Goal: Transaction & Acquisition: Purchase product/service

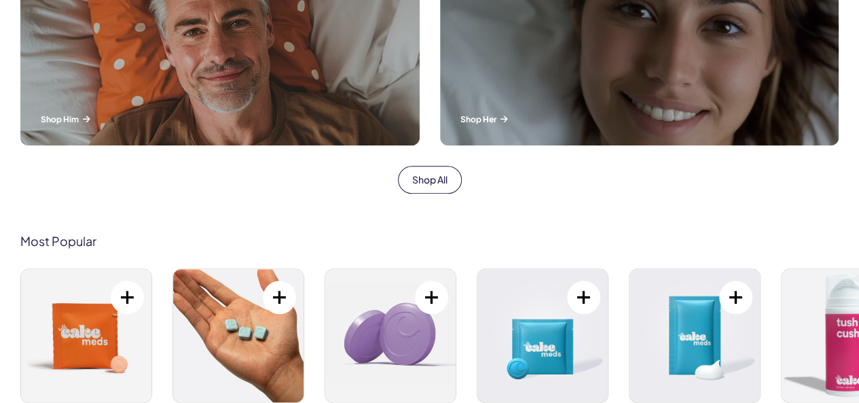
scroll to position [815, 0]
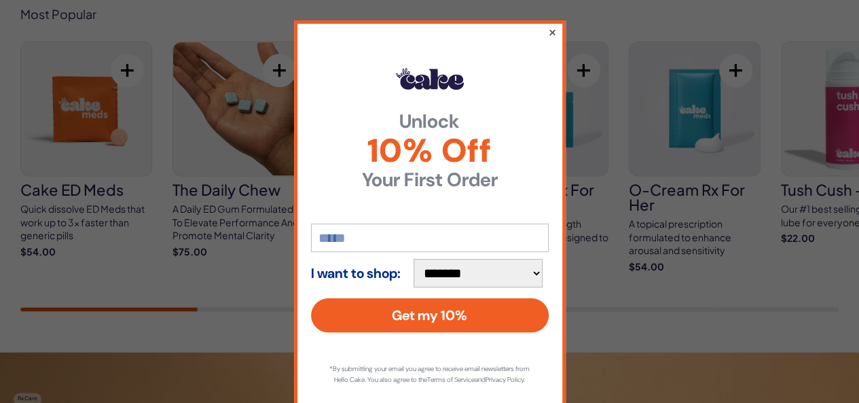
click at [547, 33] on button "×" at bounding box center [551, 32] width 9 height 16
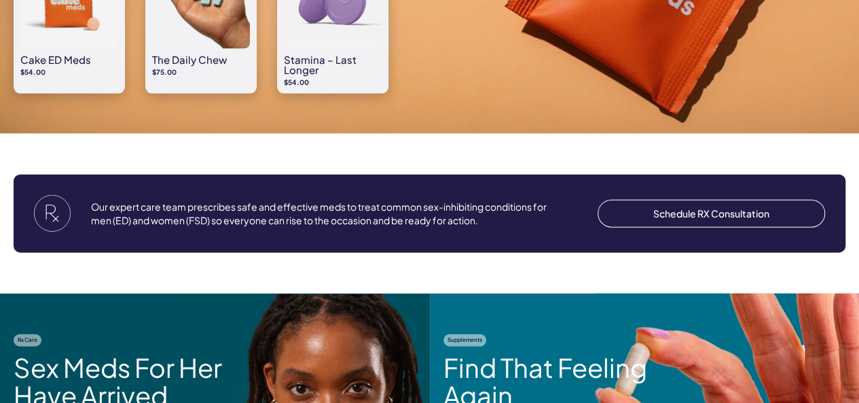
scroll to position [1562, 0]
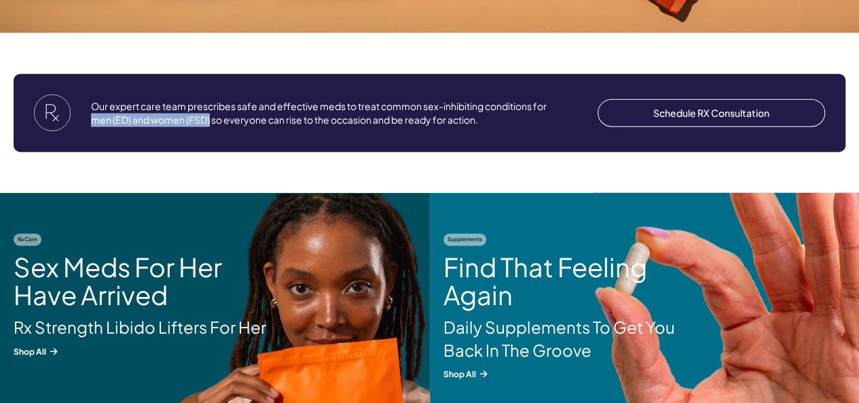
drag, startPoint x: 105, startPoint y: 120, endPoint x: 225, endPoint y: 125, distance: 121.0
click at [225, 125] on p "Our expert care team prescribes safe and effective meds to treat common sex-inh…" at bounding box center [319, 113] width 456 height 26
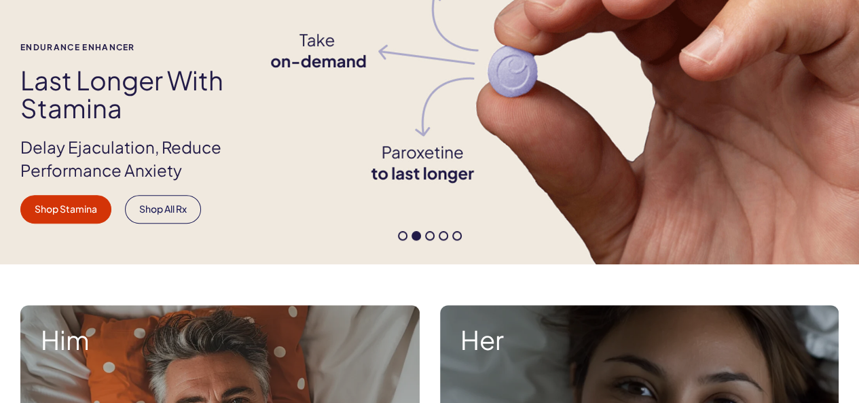
scroll to position [340, 0]
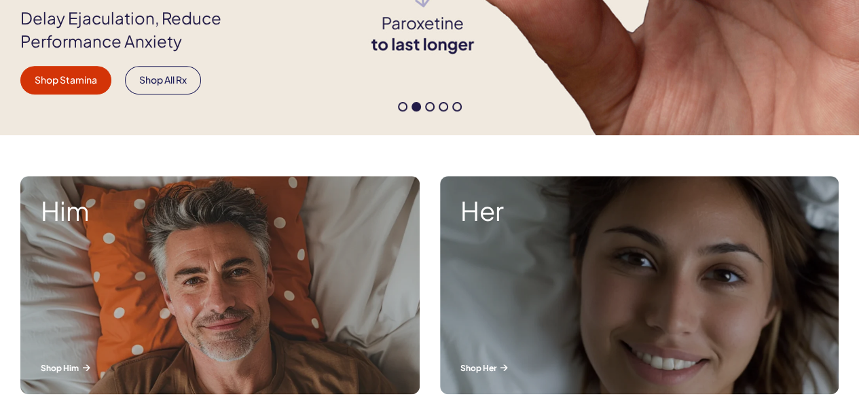
click at [29, 24] on p "Delay Ejaculation, Reduce Performance Anxiety" at bounding box center [149, 30] width 259 height 46
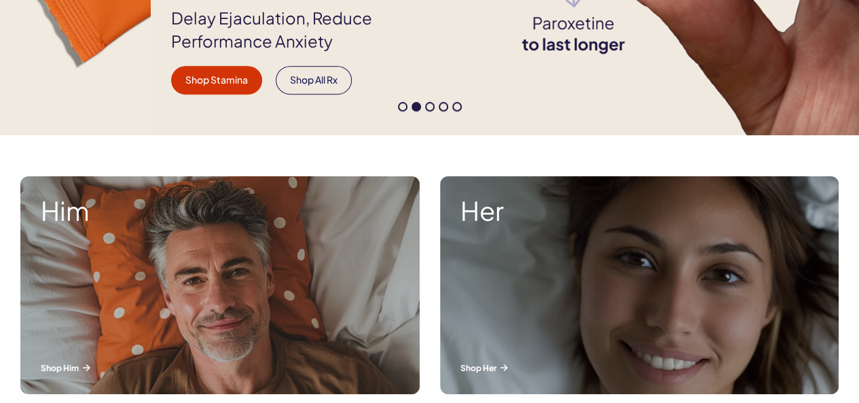
click at [180, 32] on p "Delay Ejaculation, Reduce Performance Anxiety" at bounding box center [300, 30] width 259 height 46
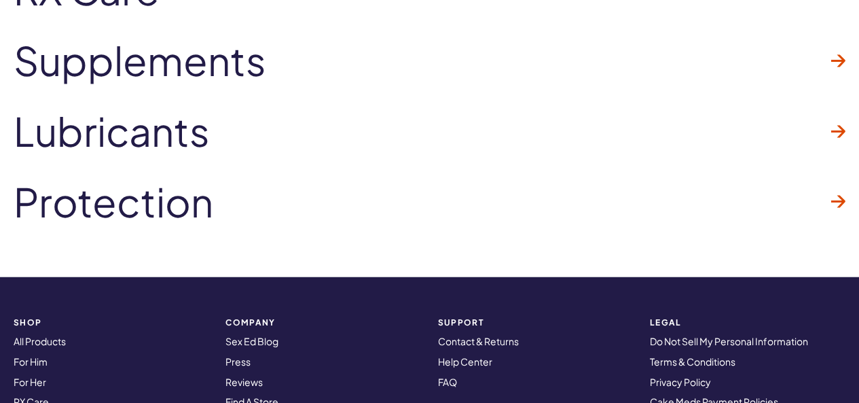
scroll to position [4075, 0]
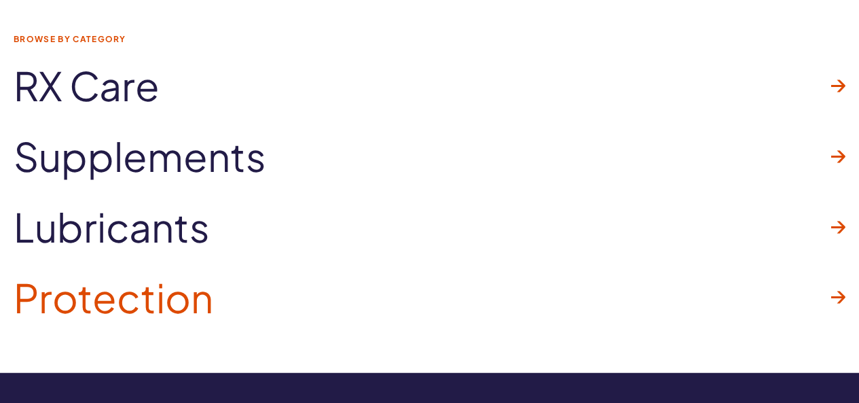
click at [195, 300] on span "Protection" at bounding box center [114, 297] width 200 height 43
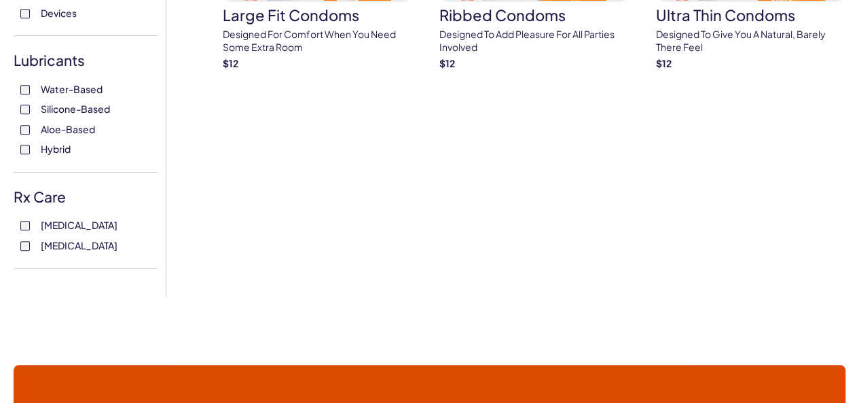
scroll to position [475, 0]
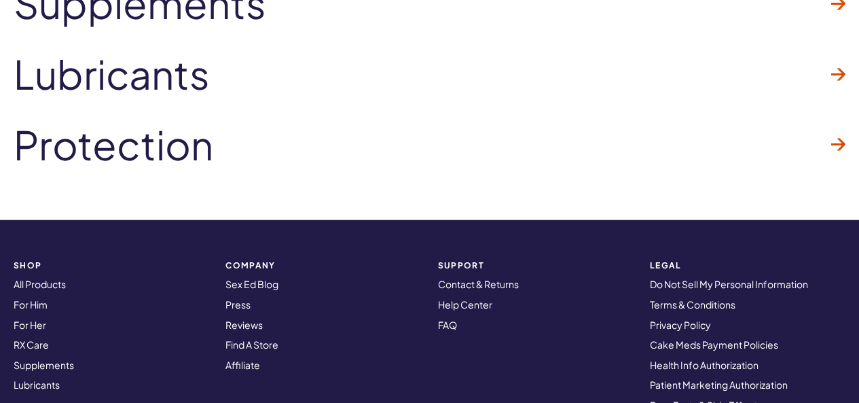
scroll to position [4211, 0]
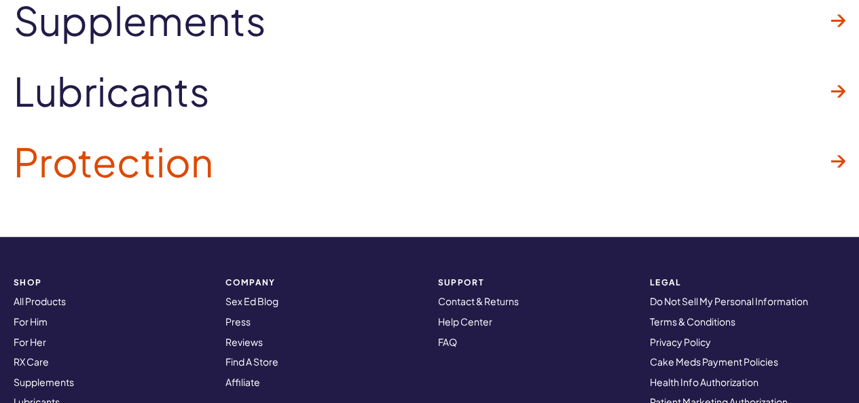
click at [477, 176] on link "Protection" at bounding box center [430, 161] width 832 height 71
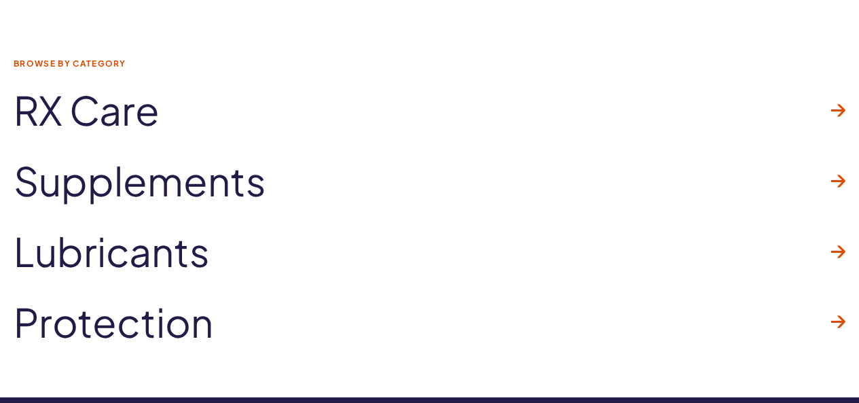
scroll to position [3915, 0]
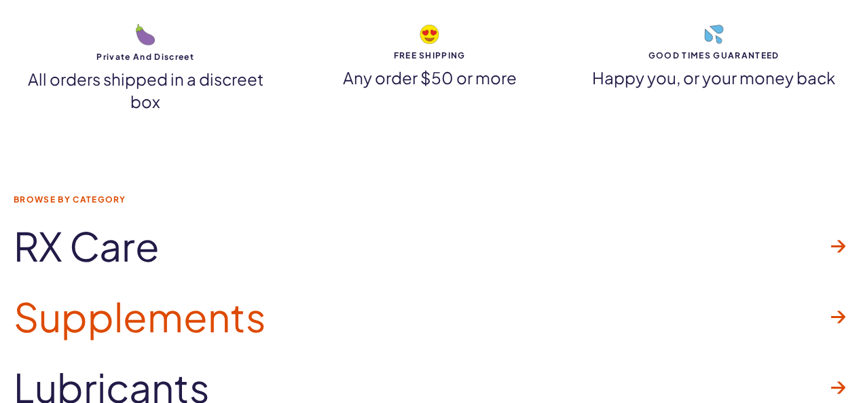
click at [189, 322] on span "Supplements" at bounding box center [140, 316] width 253 height 43
